Goal: Check status: Check status

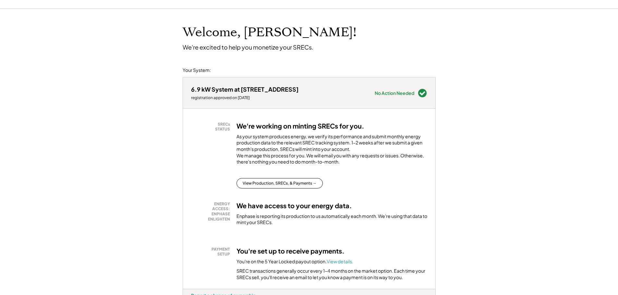
scroll to position [32, 0]
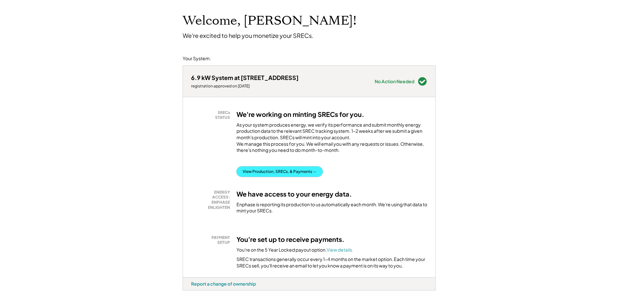
click at [304, 177] on button "View Production, SRECs, & Payments →" at bounding box center [279, 172] width 86 height 10
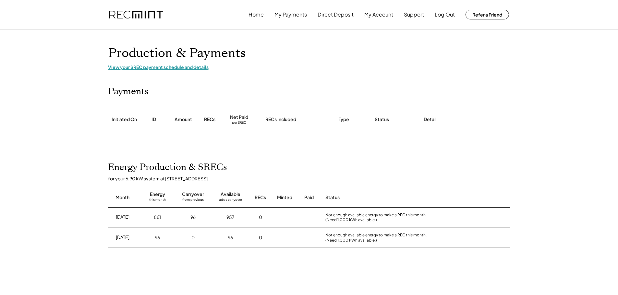
click at [185, 65] on div "View your SREC payment schedule and details" at bounding box center [309, 67] width 402 height 6
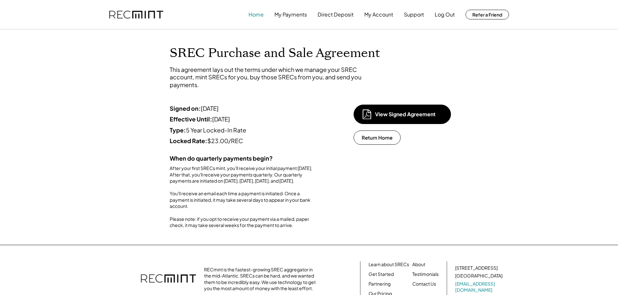
click at [252, 14] on button "Home" at bounding box center [255, 14] width 15 height 13
